Goal: Information Seeking & Learning: Learn about a topic

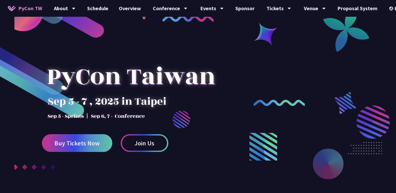
scroll to position [61, 0]
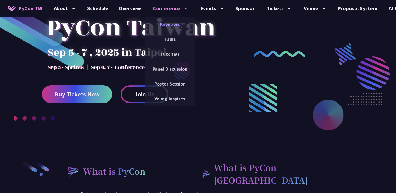
click at [176, 28] on link "Keynotes" at bounding box center [170, 24] width 50 height 12
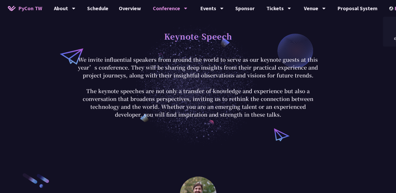
click at [392, 9] on div "EN" at bounding box center [398, 8] width 19 height 17
click at [389, 43] on div "中文" at bounding box center [398, 39] width 31 height 12
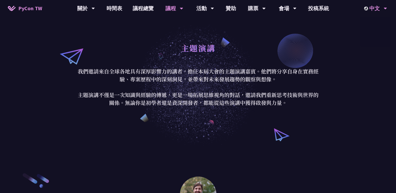
click at [389, 43] on div "EN 中文" at bounding box center [375, 32] width 31 height 30
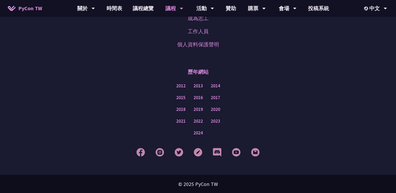
scroll to position [961, 0]
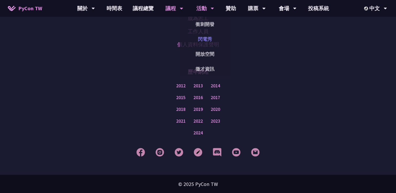
click at [206, 41] on link "閃電秀" at bounding box center [205, 39] width 50 height 12
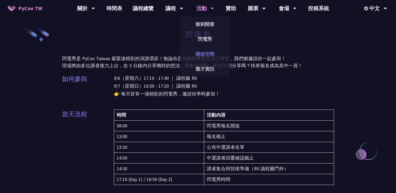
click at [202, 55] on link "開放空間" at bounding box center [205, 54] width 50 height 12
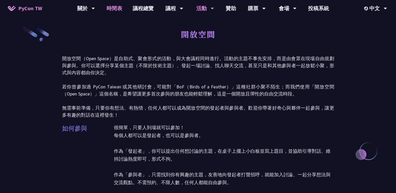
click at [111, 4] on link "時間表" at bounding box center [114, 8] width 26 height 17
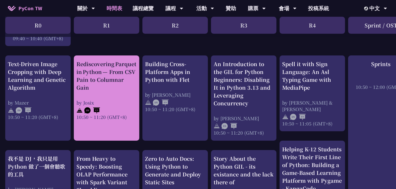
scroll to position [196, 0]
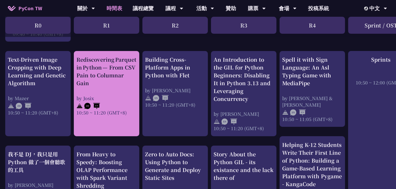
click at [114, 120] on link "Rediscovering Parquet in Python — From CSV Pain to Columnar Gain by [PERSON_NAM…" at bounding box center [106, 94] width 60 height 76
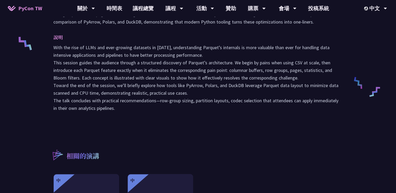
scroll to position [219, 0]
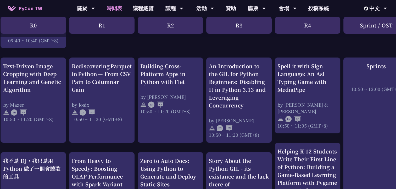
scroll to position [0, 5]
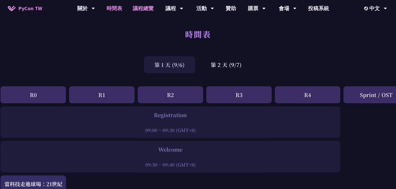
click at [141, 9] on link "議程總覽" at bounding box center [143, 8] width 31 height 17
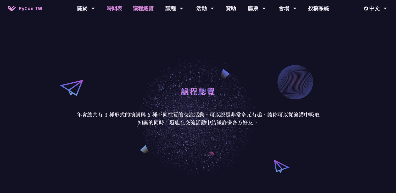
click at [112, 9] on link "時間表" at bounding box center [114, 8] width 26 height 17
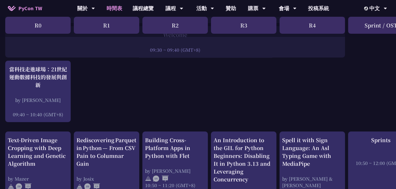
scroll to position [98, 0]
